Goal: Ask a question

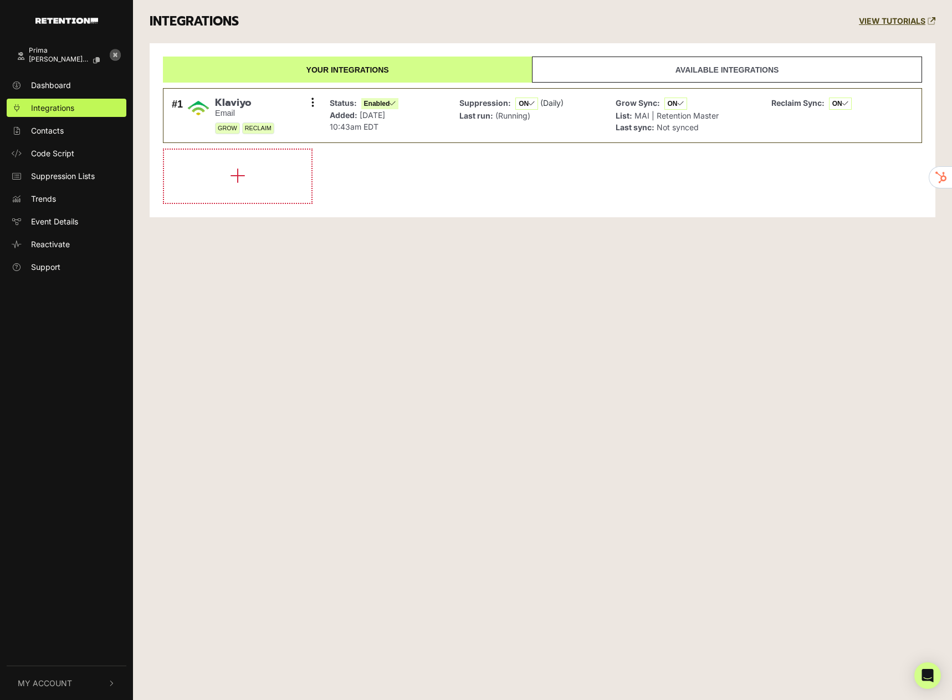
click at [926, 690] on div "Prima adam@modern.ai Dashboard Integrations Contacts Code Script Suppression Li…" at bounding box center [476, 350] width 952 height 700
click at [927, 677] on icon "Open Intercom Messenger" at bounding box center [927, 675] width 13 height 14
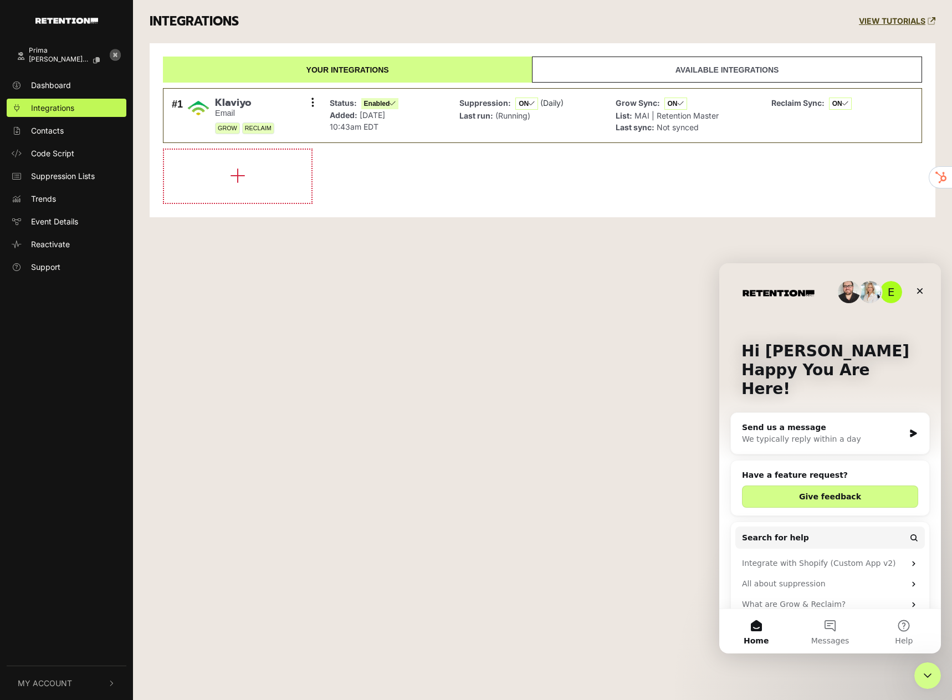
click at [900, 413] on div "Send us a message We typically reply within a day" at bounding box center [830, 433] width 198 height 41
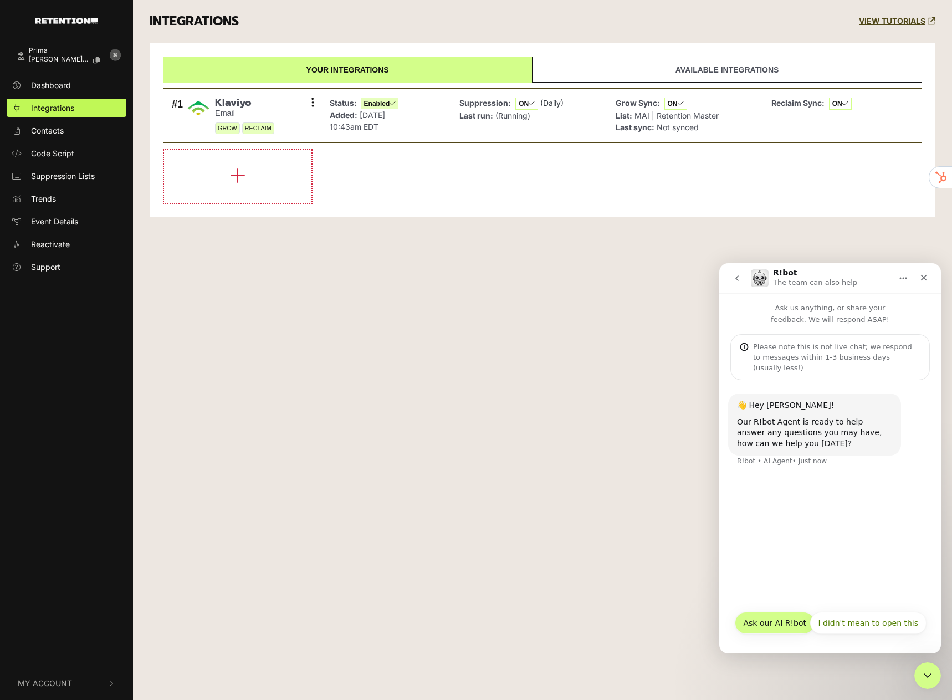
click at [793, 625] on button "Ask our AI R!bot" at bounding box center [775, 623] width 80 height 22
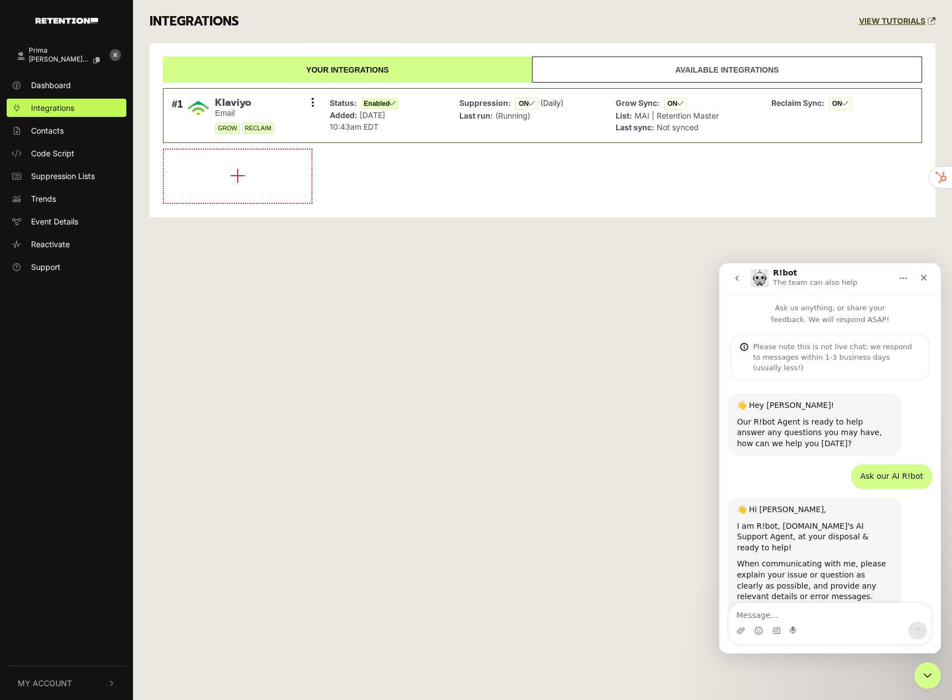
scroll to position [35, 0]
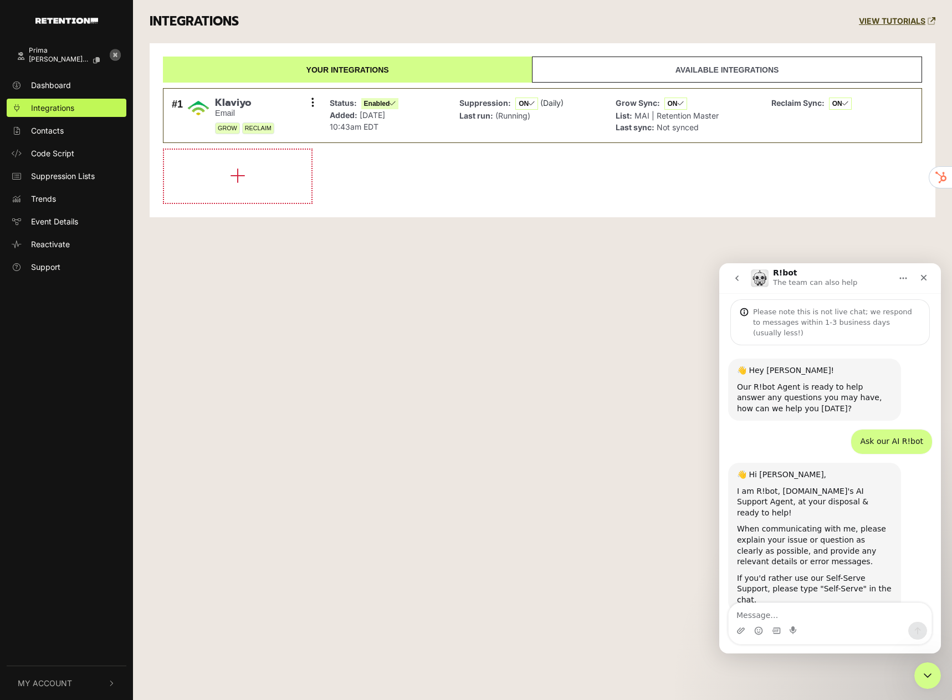
click at [824, 613] on textarea "Message…" at bounding box center [829, 612] width 203 height 19
click at [846, 628] on div "Intercom messenger" at bounding box center [829, 631] width 203 height 18
click at [848, 614] on textarea "Message…" at bounding box center [829, 612] width 203 height 19
type textarea "shopify v2 script"
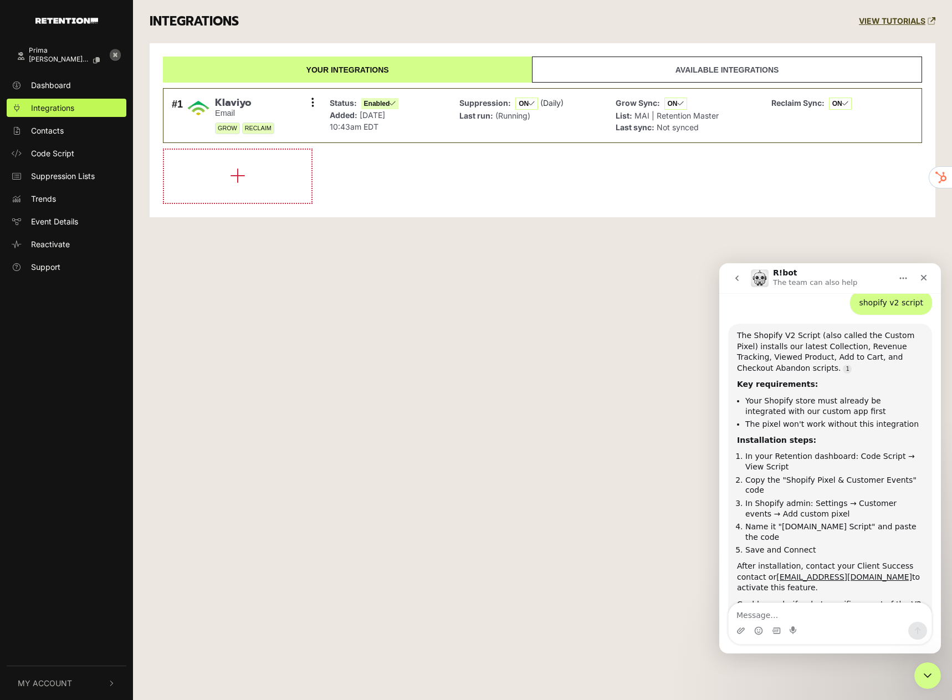
scroll to position [370, 0]
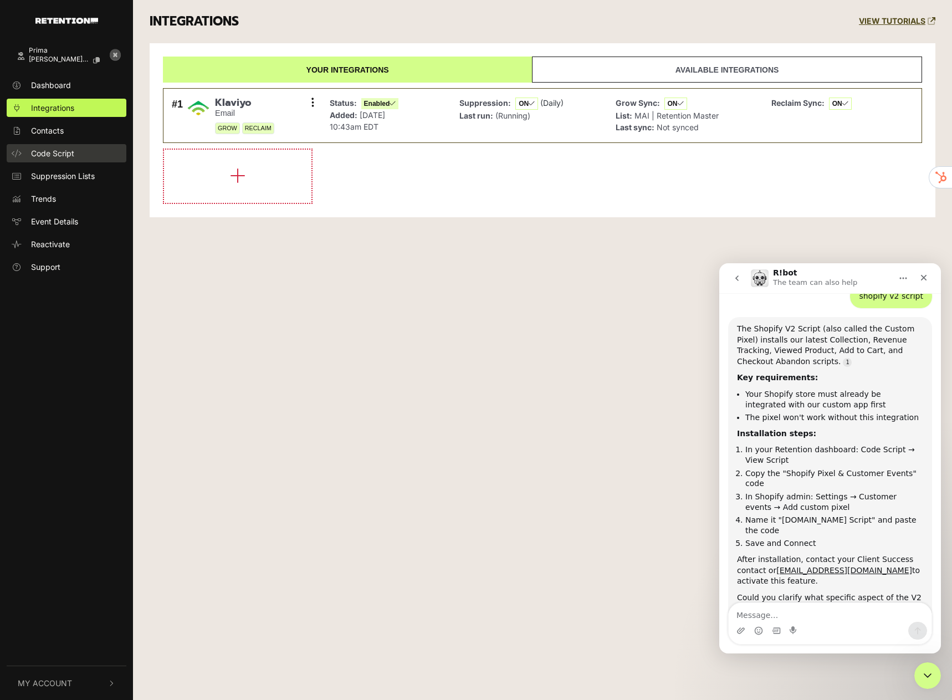
click at [67, 160] on link "Code Script" at bounding box center [67, 153] width 120 height 18
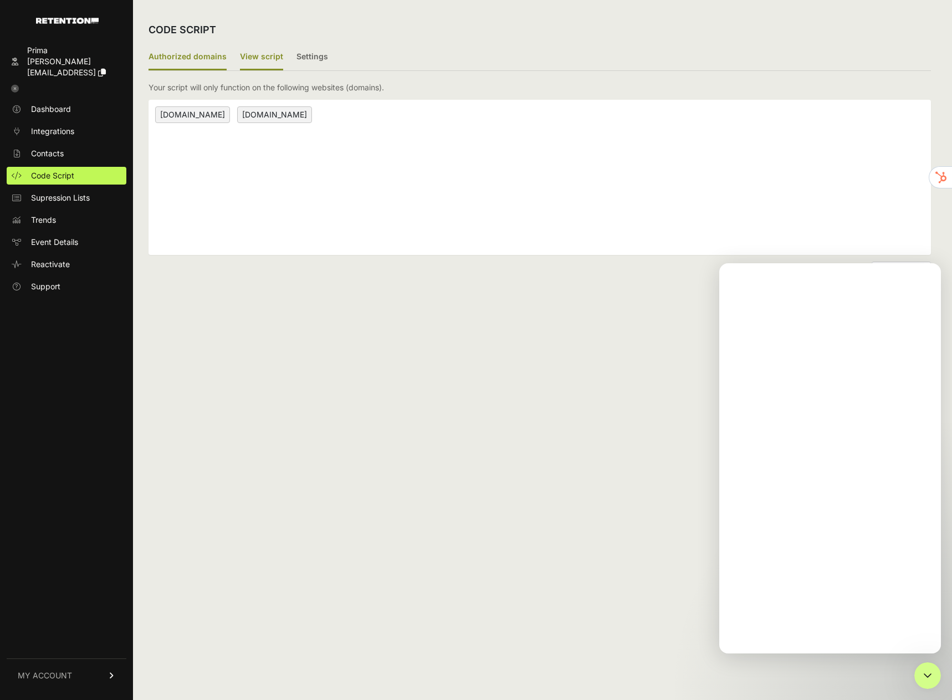
click at [248, 61] on label "View script" at bounding box center [261, 57] width 43 height 26
click at [0, 0] on input "View script" at bounding box center [0, 0] width 0 height 0
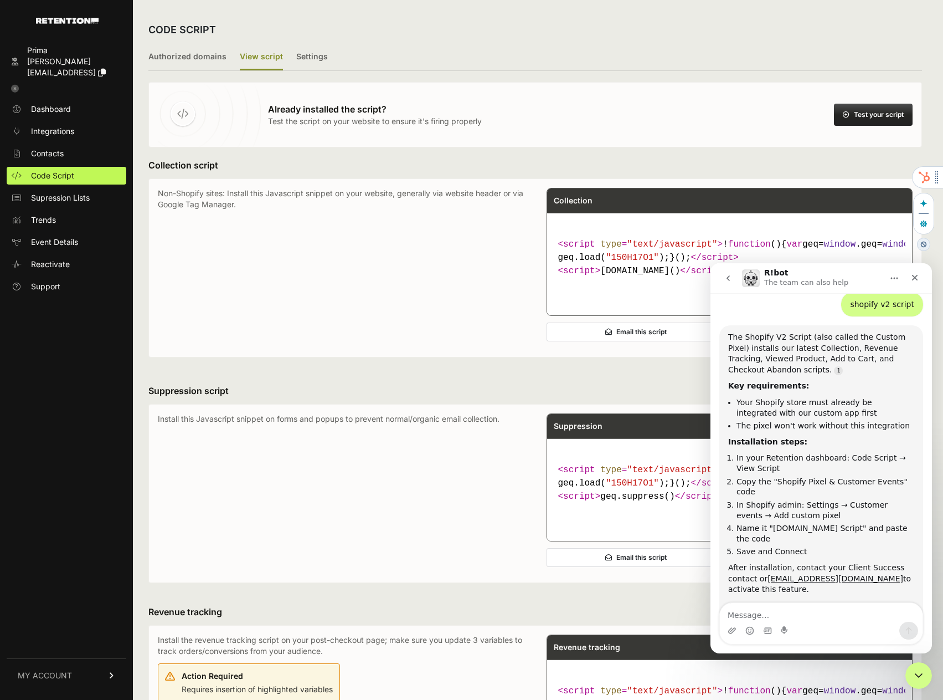
scroll to position [370, 0]
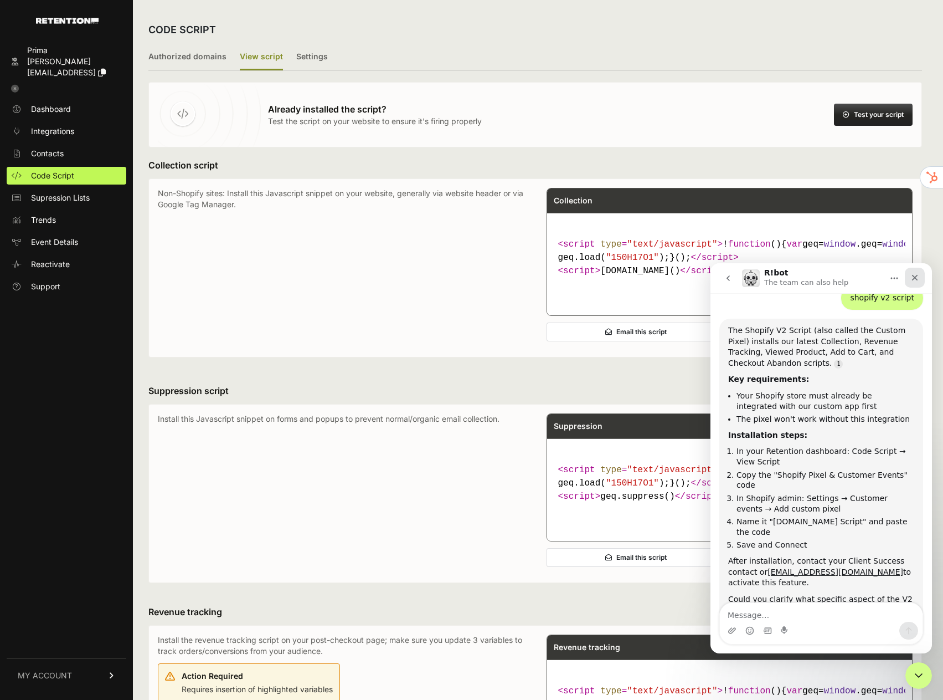
click at [910, 276] on div "Close" at bounding box center [915, 278] width 20 height 20
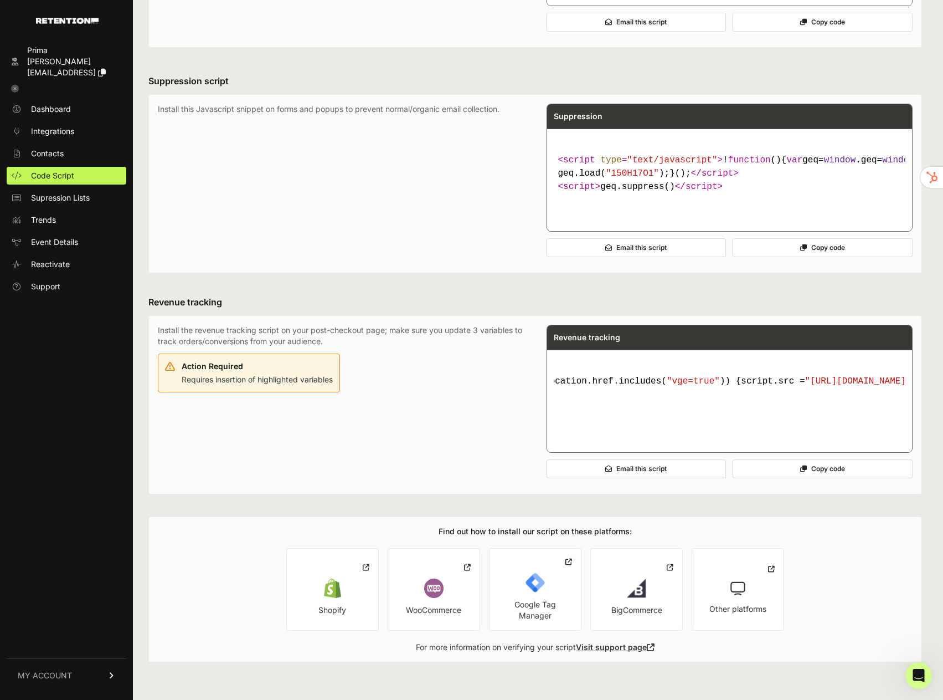
scroll to position [0, 4174]
drag, startPoint x: 600, startPoint y: 400, endPoint x: 384, endPoint y: 373, distance: 217.1
click at [906, 370] on code "< script type = "text/javascript" > ! function ( ) { var geq= window .geq= wind…" at bounding box center [730, 394] width 352 height 49
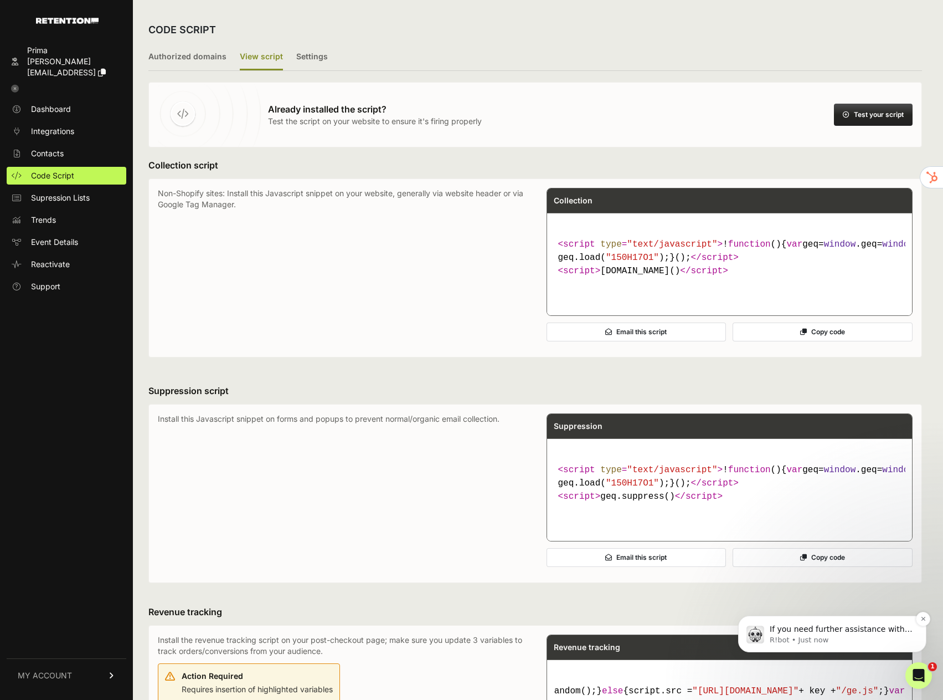
scroll to position [450, 0]
click at [789, 628] on span "If you need further assistance with the Shopify V2 script installation or troub…" at bounding box center [841, 656] width 143 height 64
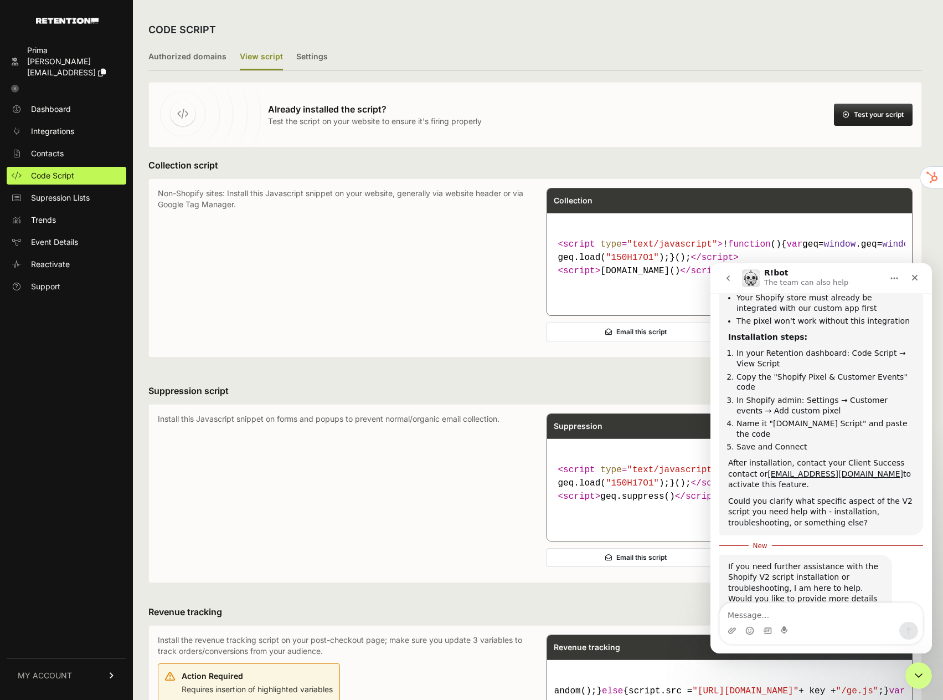
scroll to position [468, 0]
click at [809, 620] on textarea "Message…" at bounding box center [821, 612] width 203 height 19
type textarea "can't find the section for customer events"
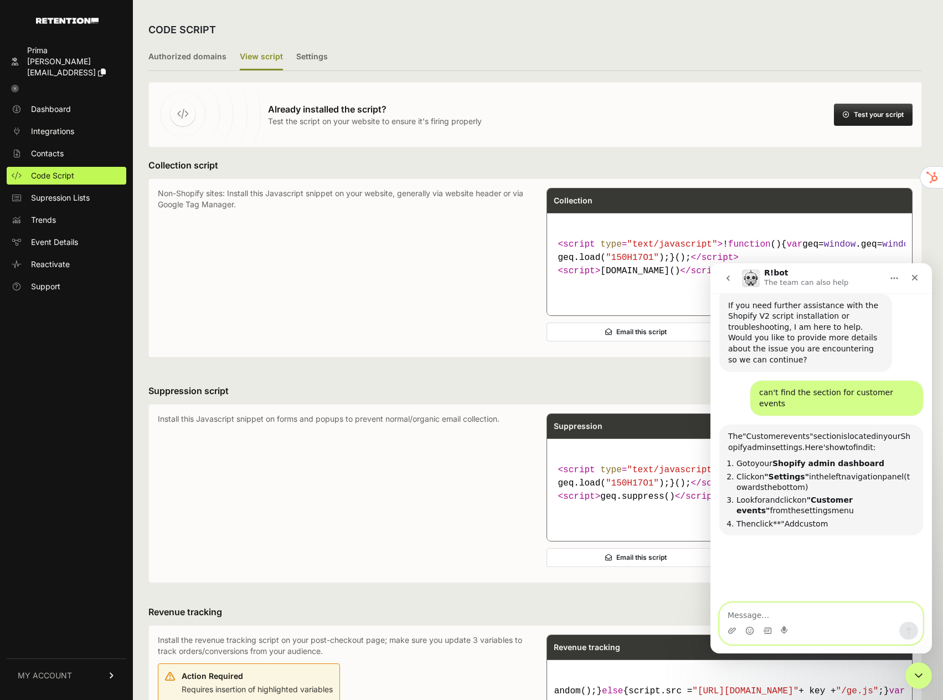
scroll to position [748, 0]
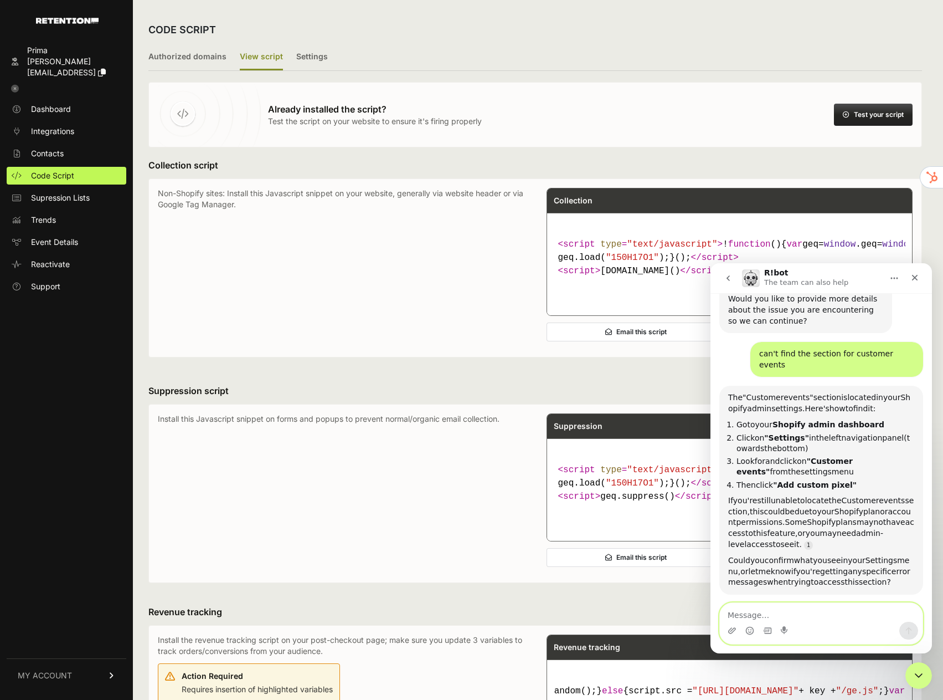
click at [852, 615] on textarea "Message…" at bounding box center [821, 612] width 203 height 19
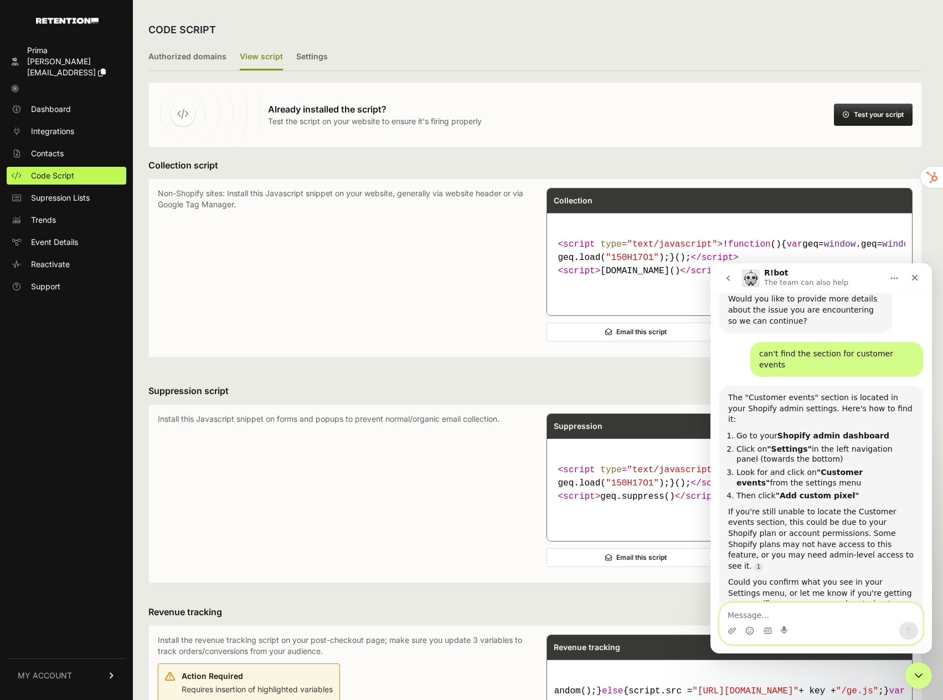
click at [850, 606] on textarea "Message…" at bounding box center [821, 612] width 203 height 19
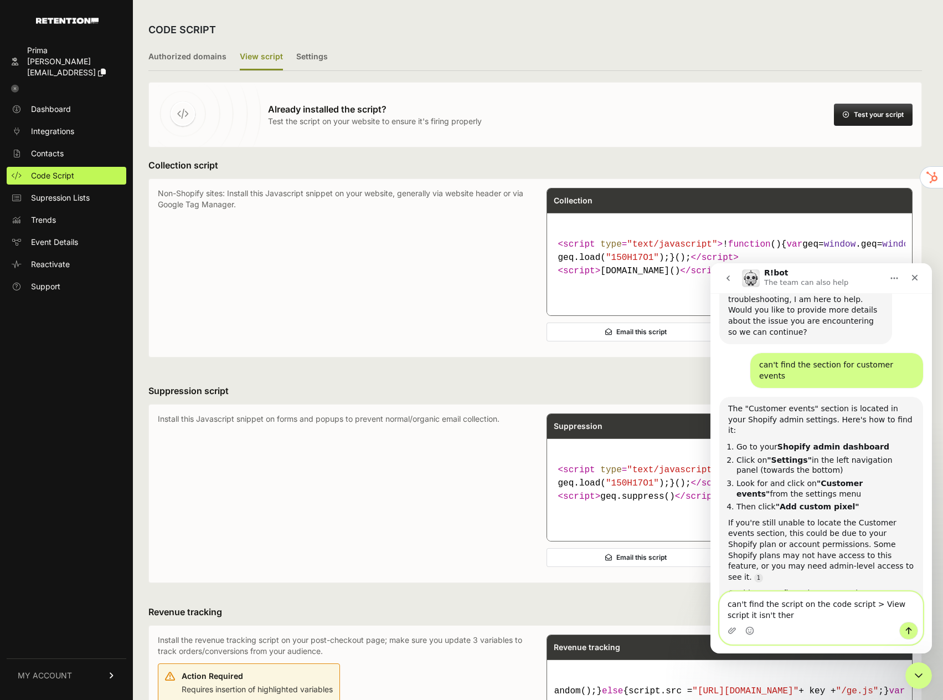
type textarea "can't find the script on the code script > View script it isn't there"
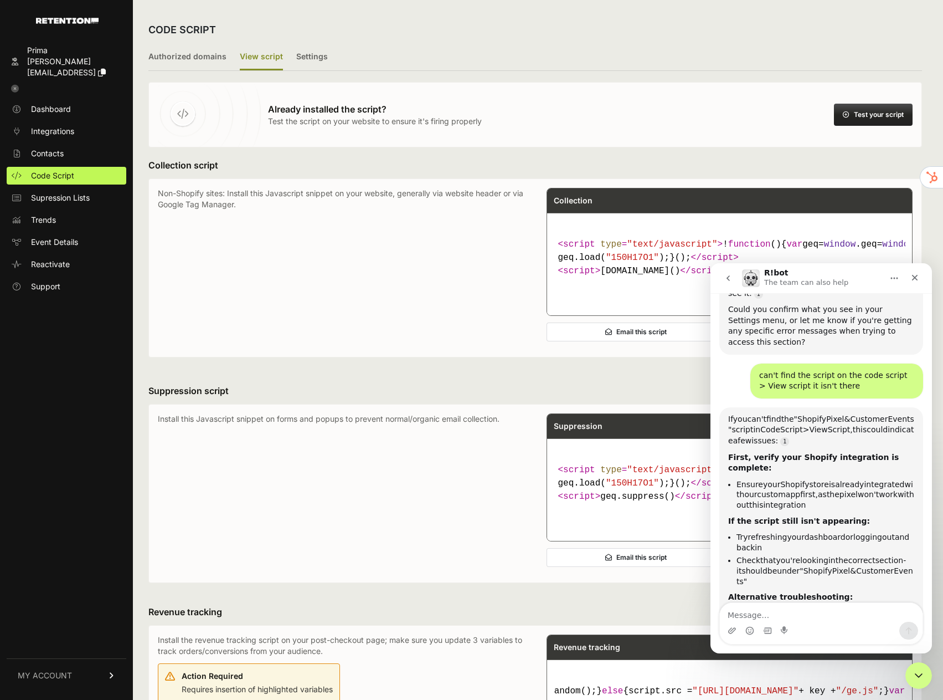
scroll to position [1031, 0]
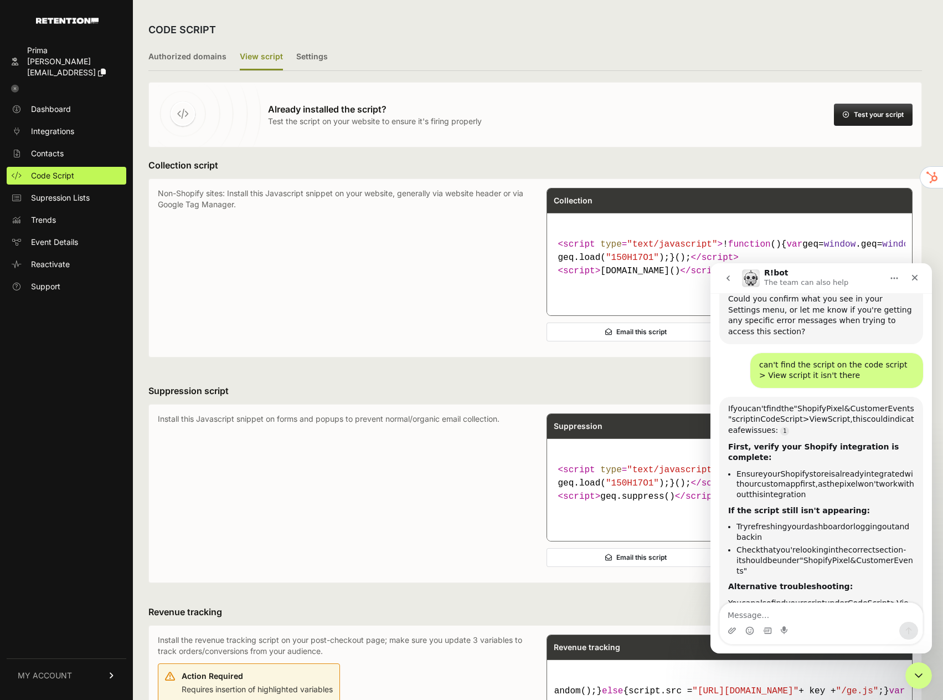
click at [848, 626] on div "Intercom messenger" at bounding box center [821, 631] width 203 height 18
click at [851, 619] on textarea "Message…" at bounding box center [821, 612] width 203 height 19
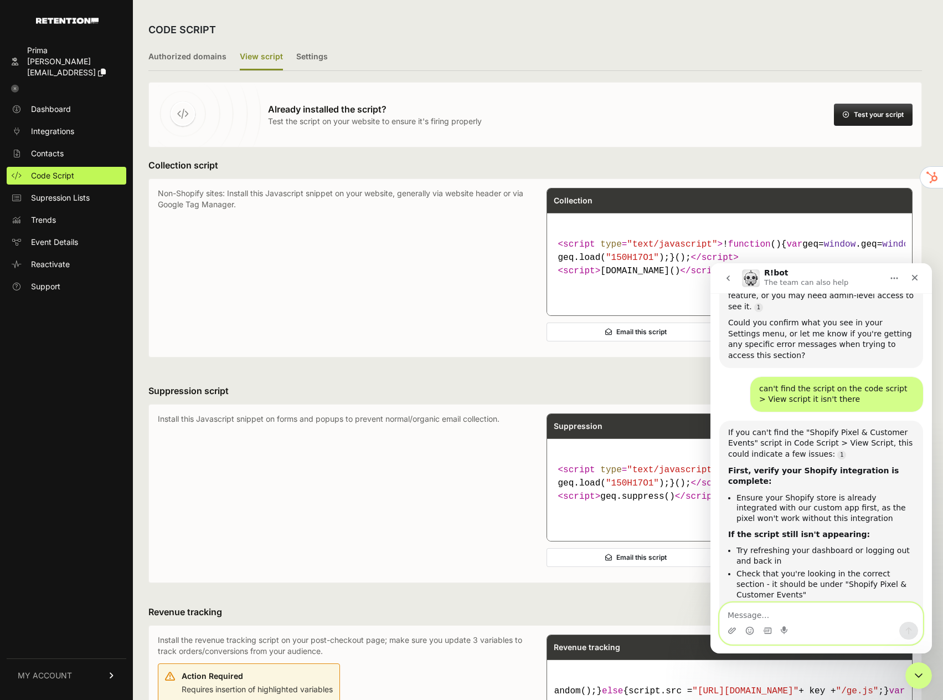
scroll to position [921, 0]
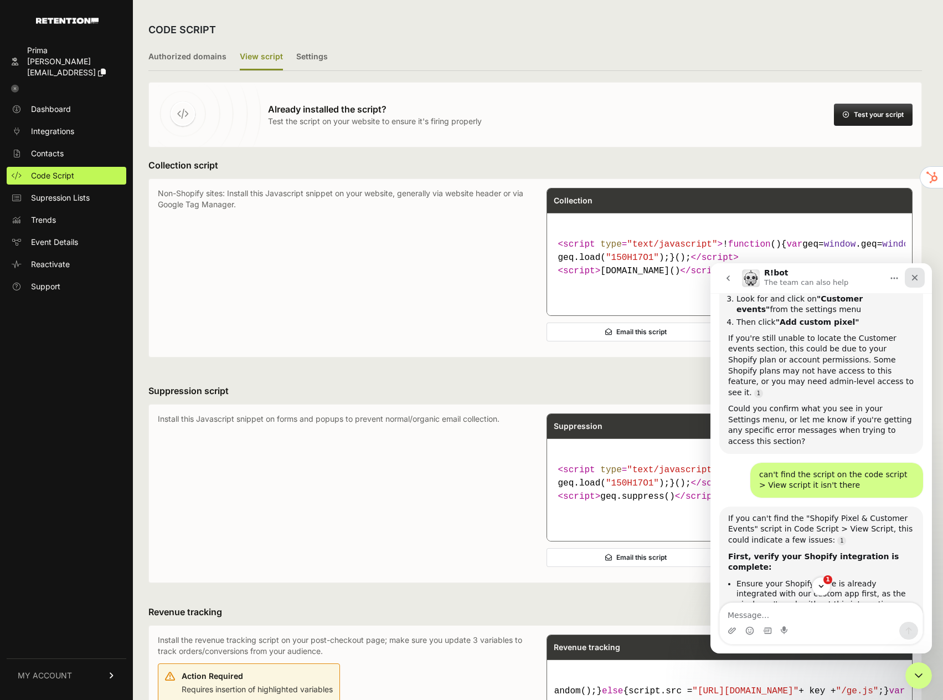
click at [912, 276] on icon "Close" at bounding box center [915, 277] width 9 height 9
